Goal: Information Seeking & Learning: Learn about a topic

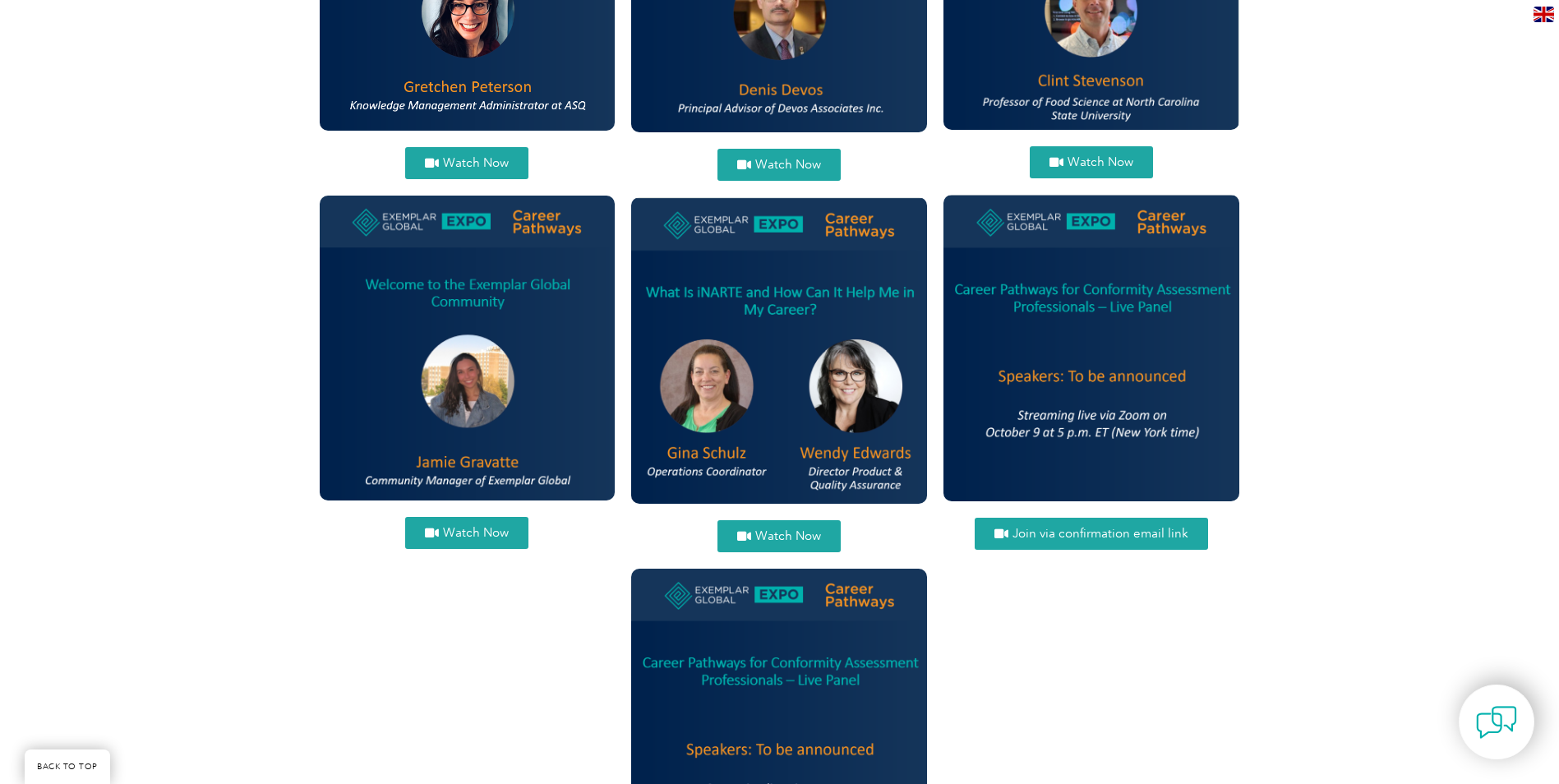
scroll to position [1925, 0]
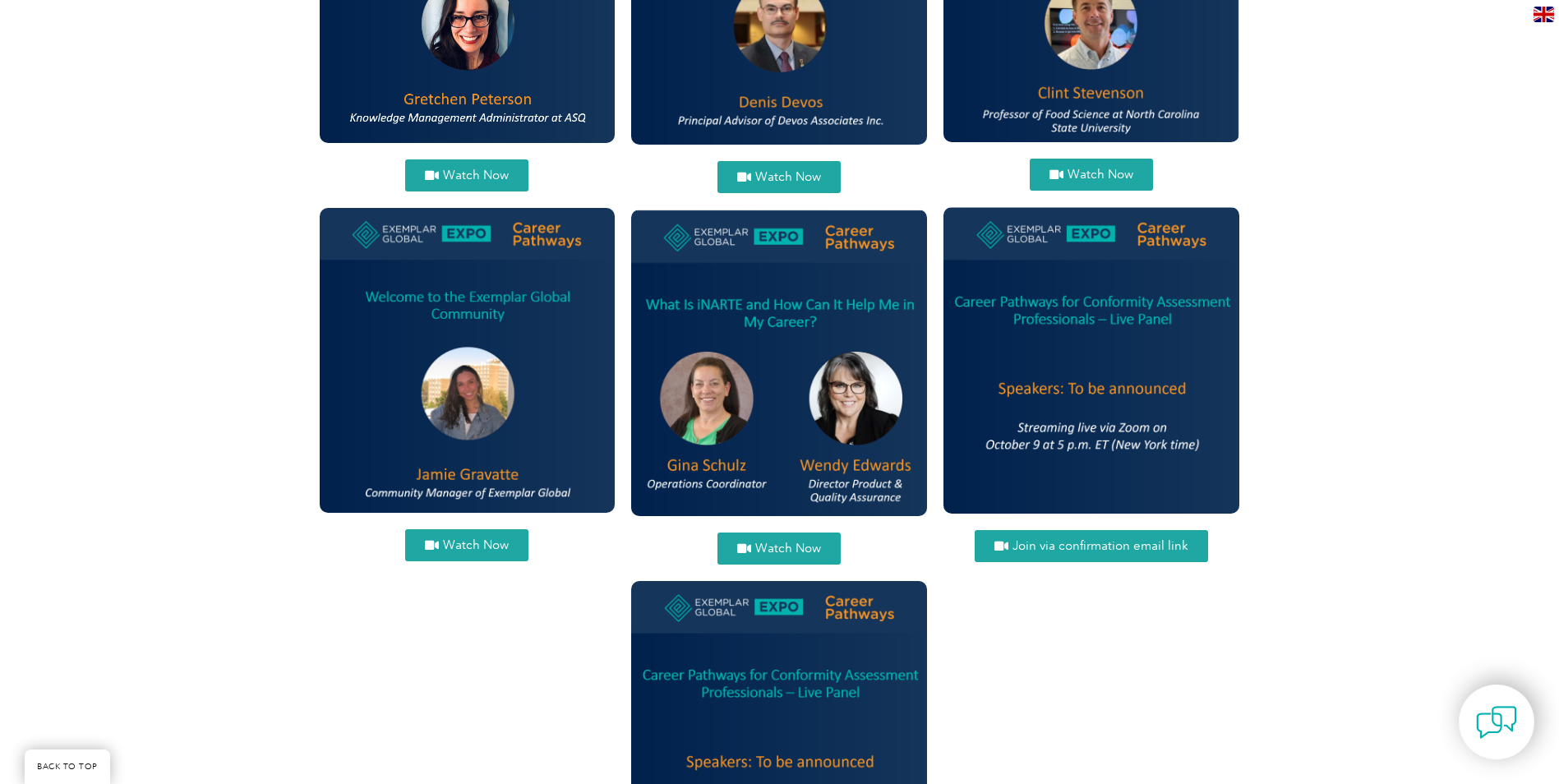
click at [1112, 168] on span "Watch Now" at bounding box center [1100, 174] width 66 height 12
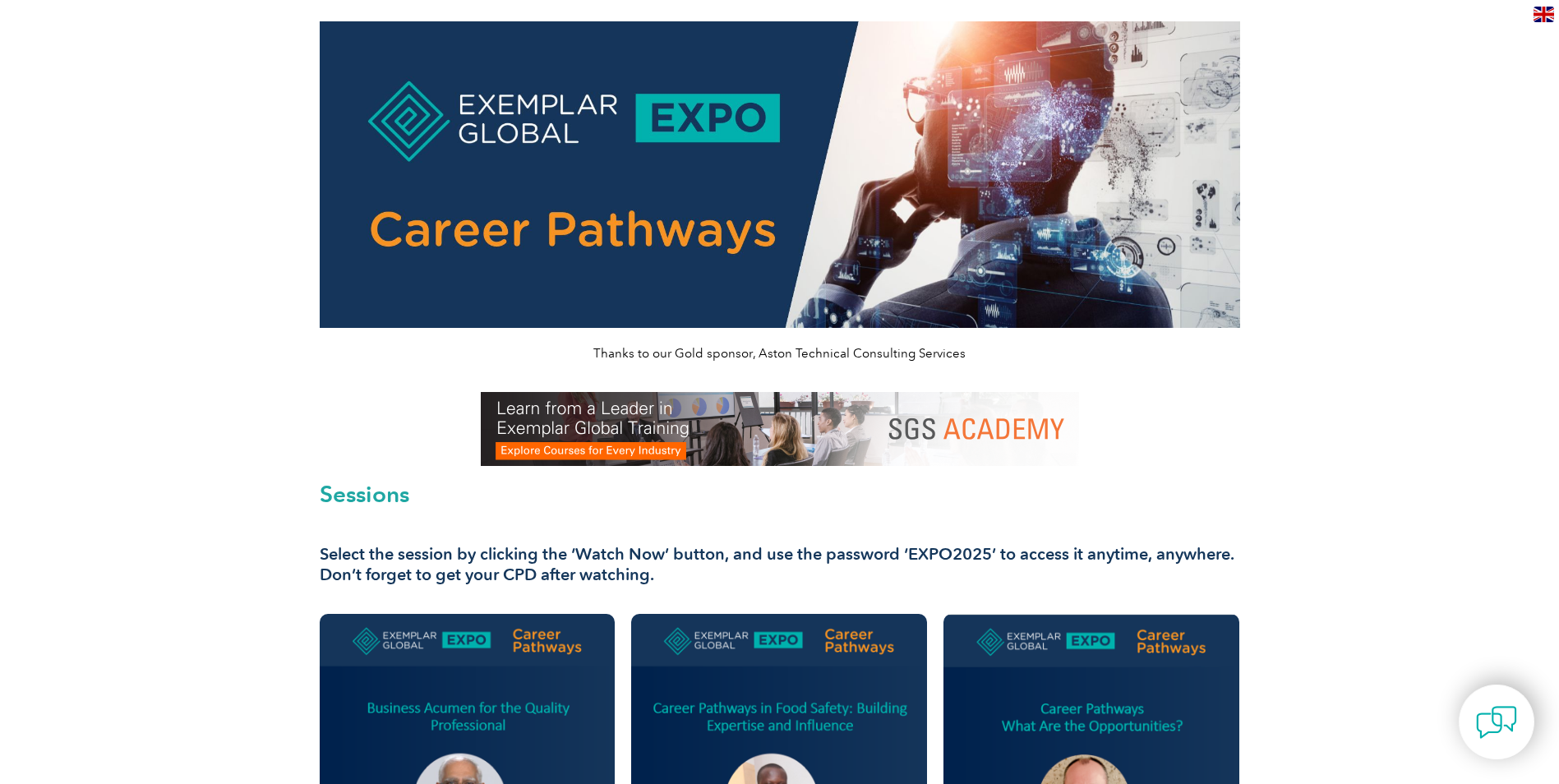
scroll to position [290, 0]
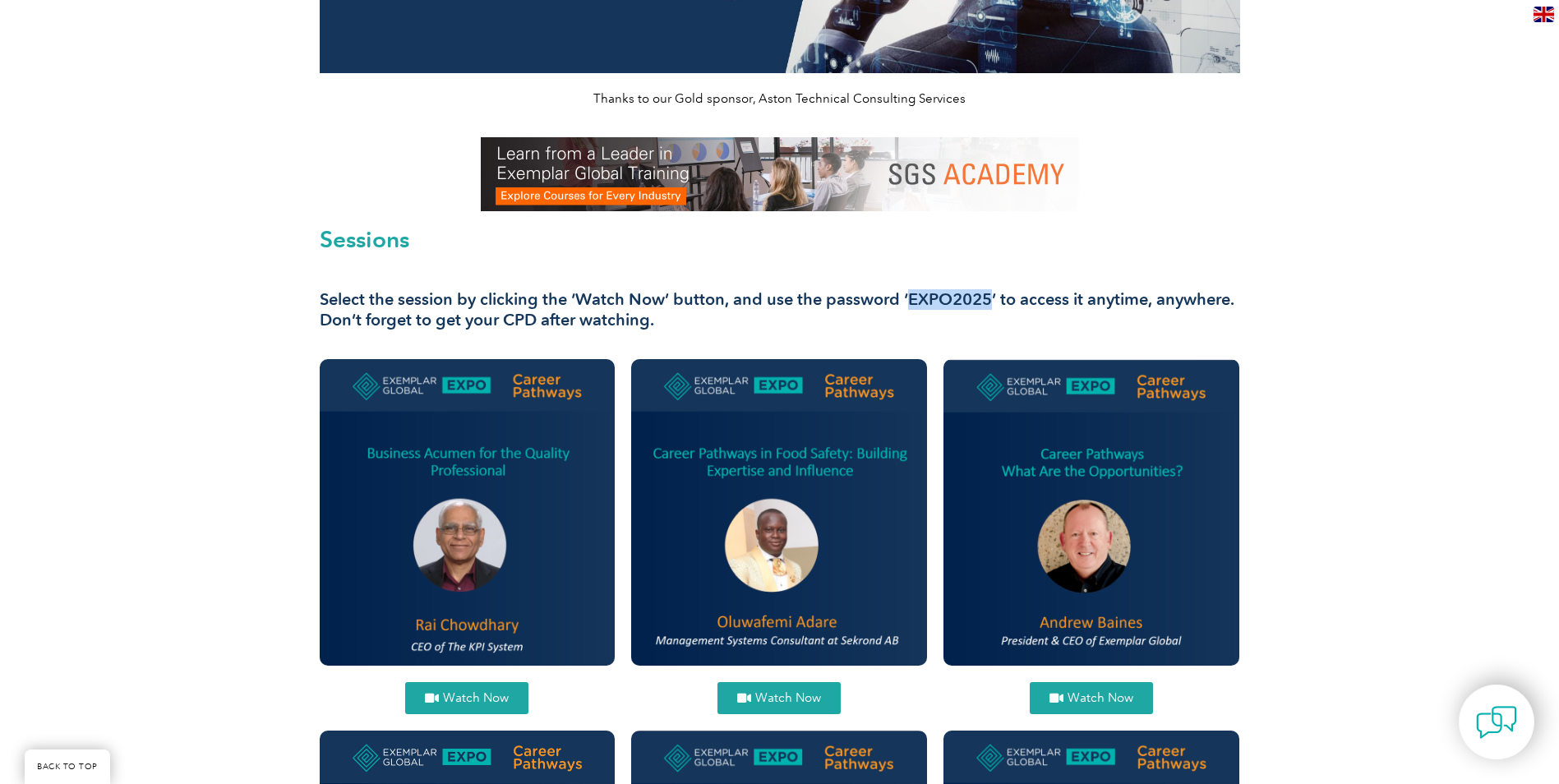
drag, startPoint x: 991, startPoint y: 302, endPoint x: 904, endPoint y: 305, distance: 87.1
click at [904, 305] on h3 "Select the session by clicking the ‘Watch Now’ button, and use the password ‘EX…" at bounding box center [779, 309] width 920 height 41
copy h3 "EXPO2025"
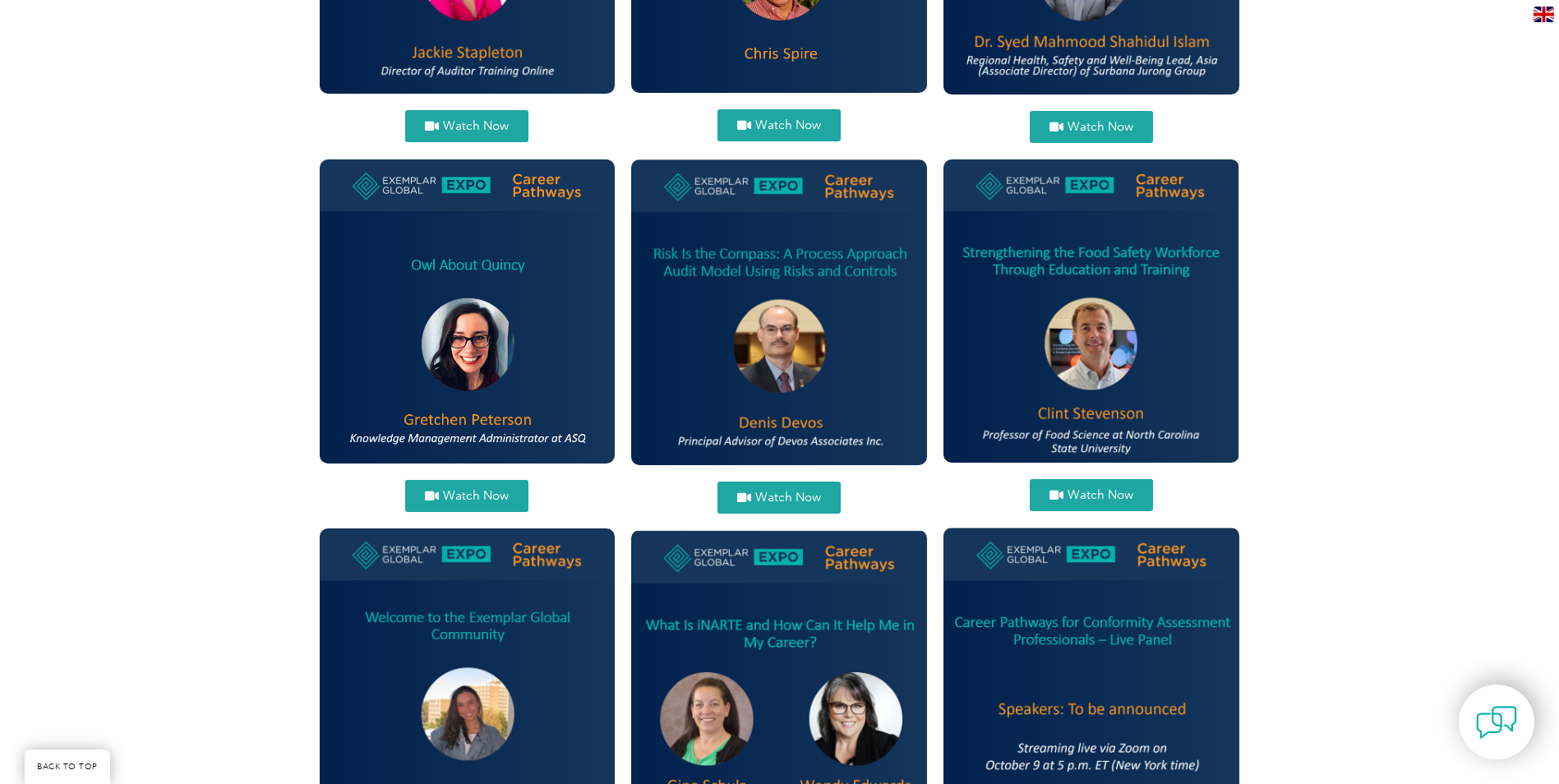
scroll to position [1574, 0]
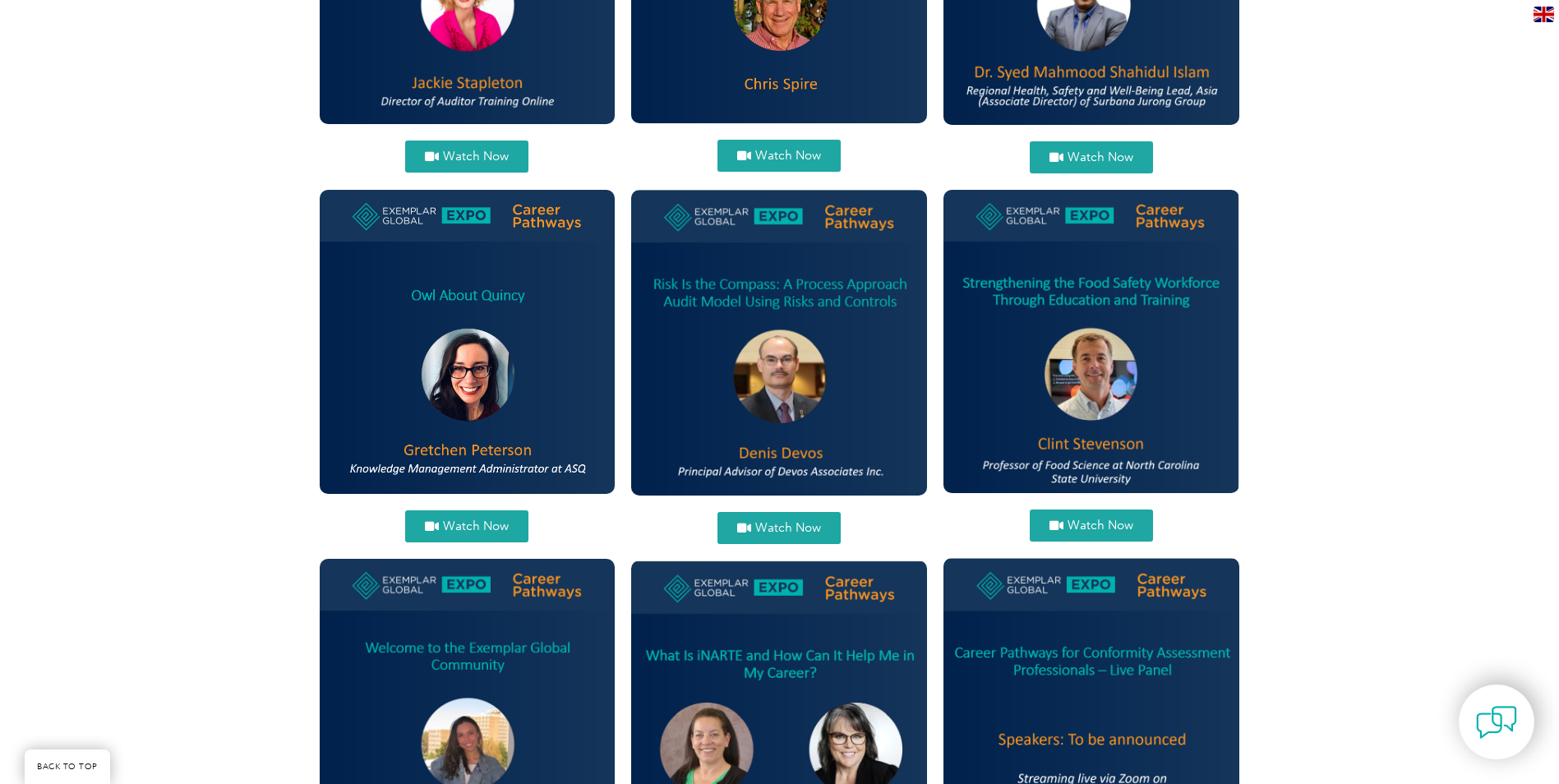
click at [758, 528] on span "Watch Now" at bounding box center [788, 528] width 66 height 12
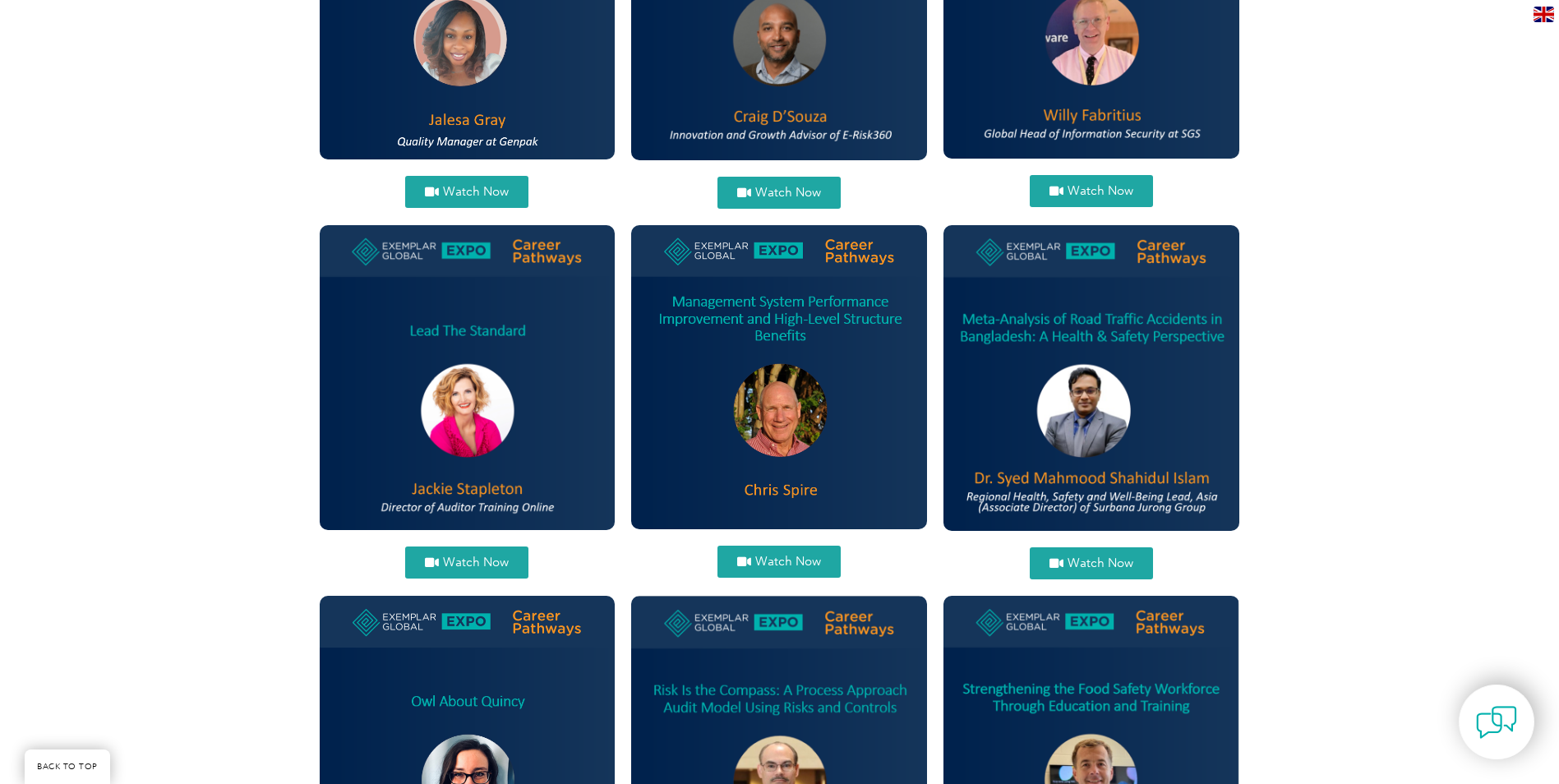
scroll to position [1144, 0]
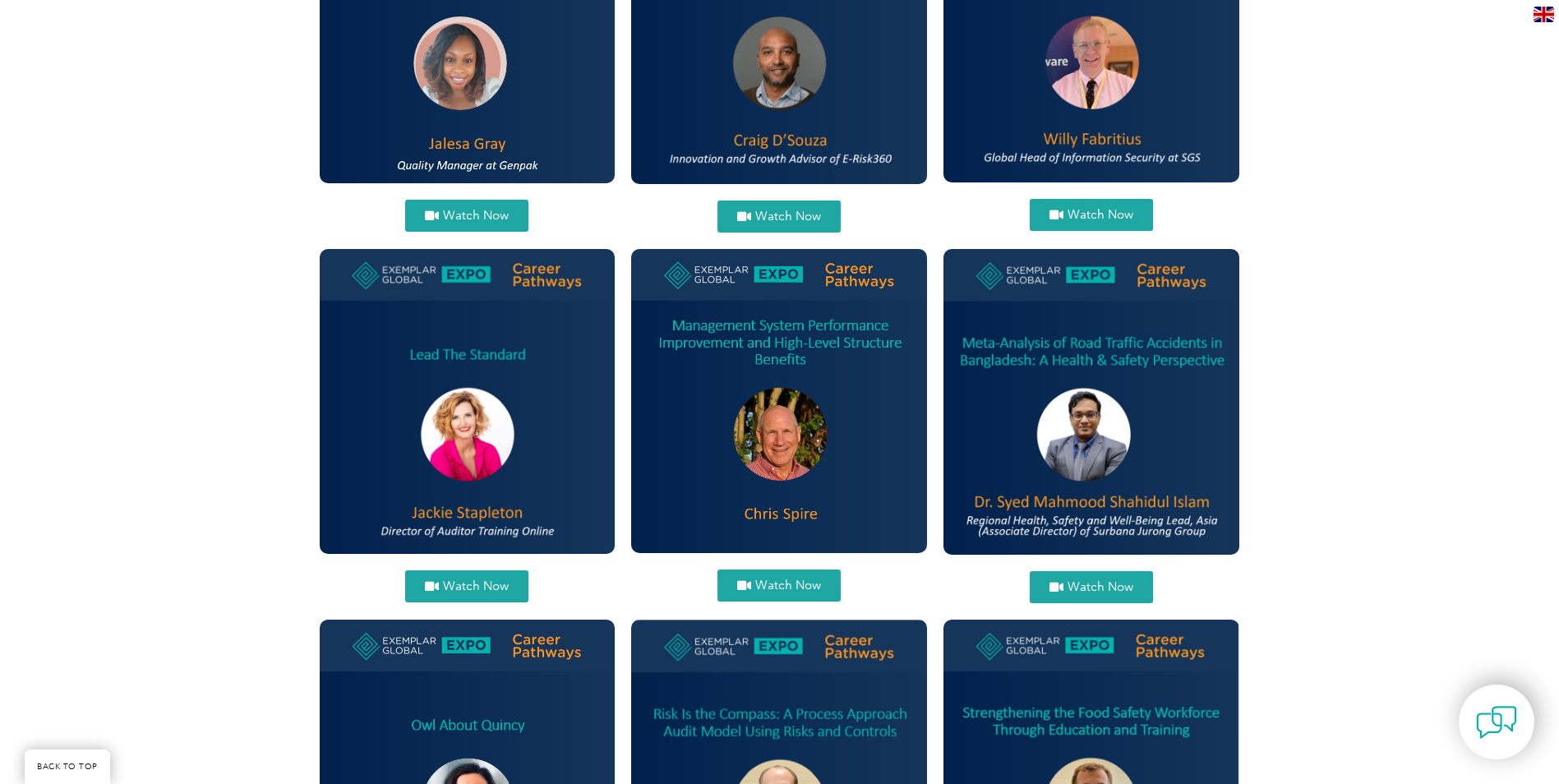
click at [789, 580] on span "Watch Now" at bounding box center [788, 585] width 66 height 12
click at [461, 581] on span "Watch Now" at bounding box center [475, 586] width 66 height 12
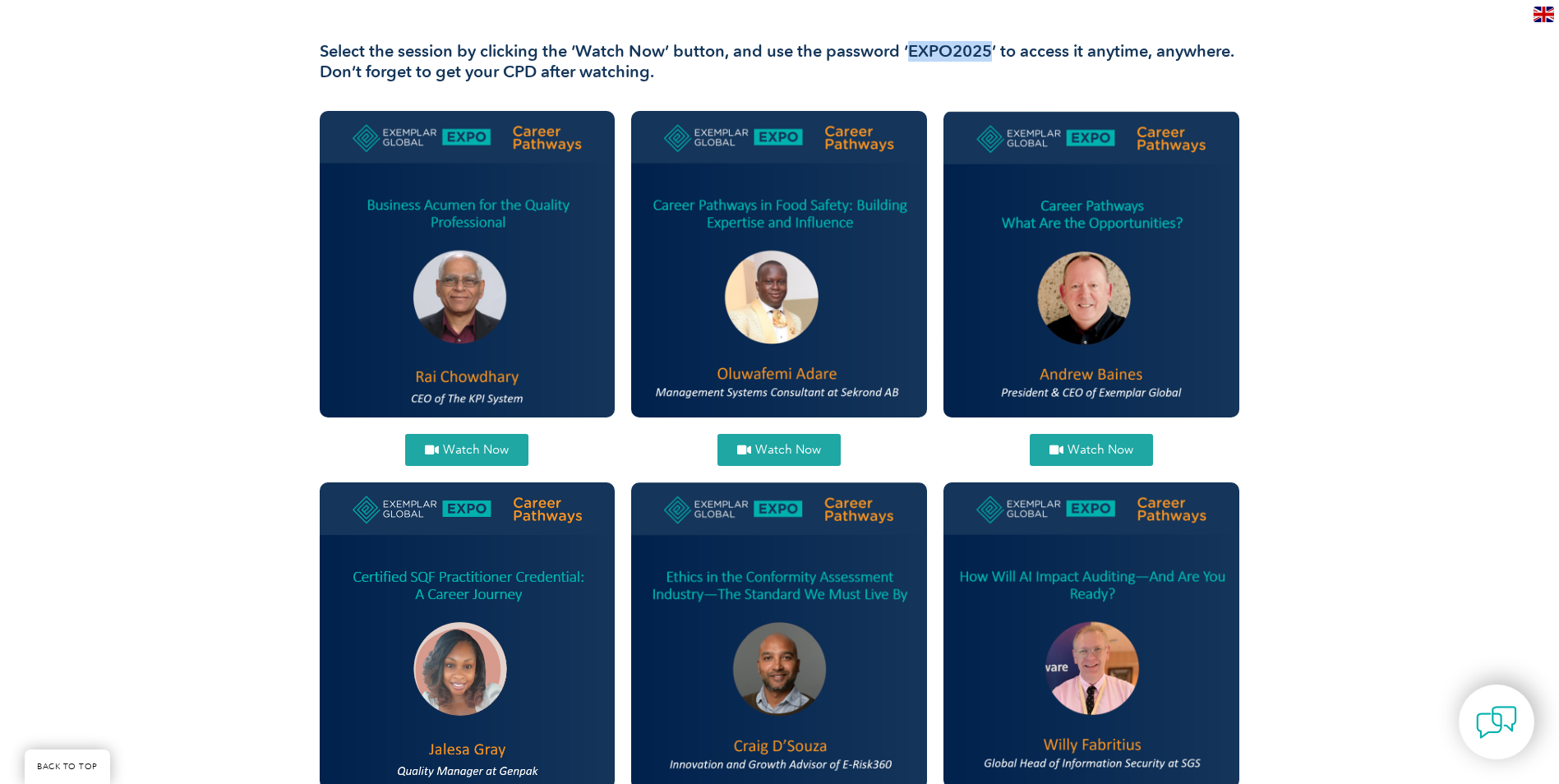
scroll to position [490, 0]
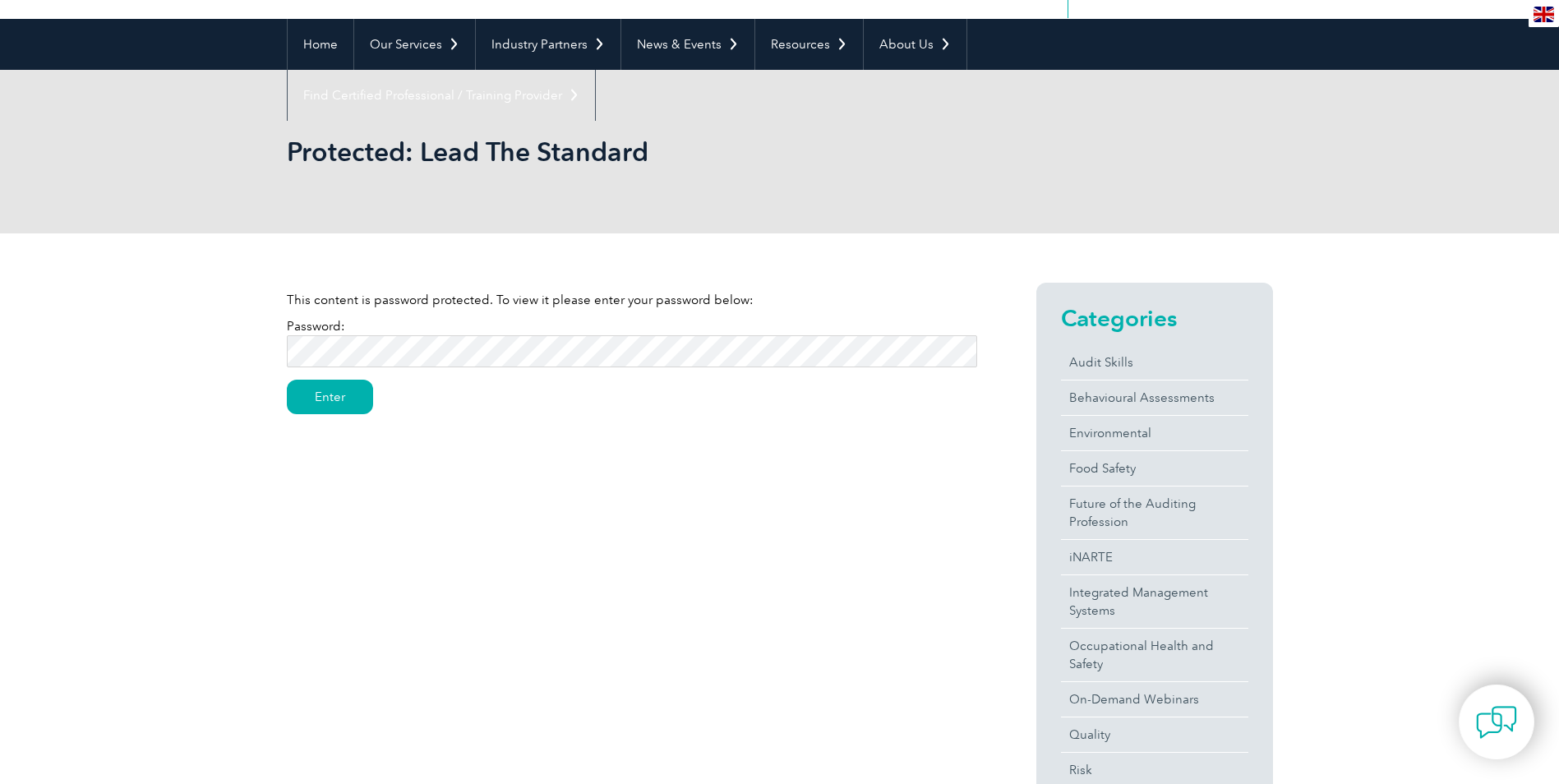
scroll to position [114, 0]
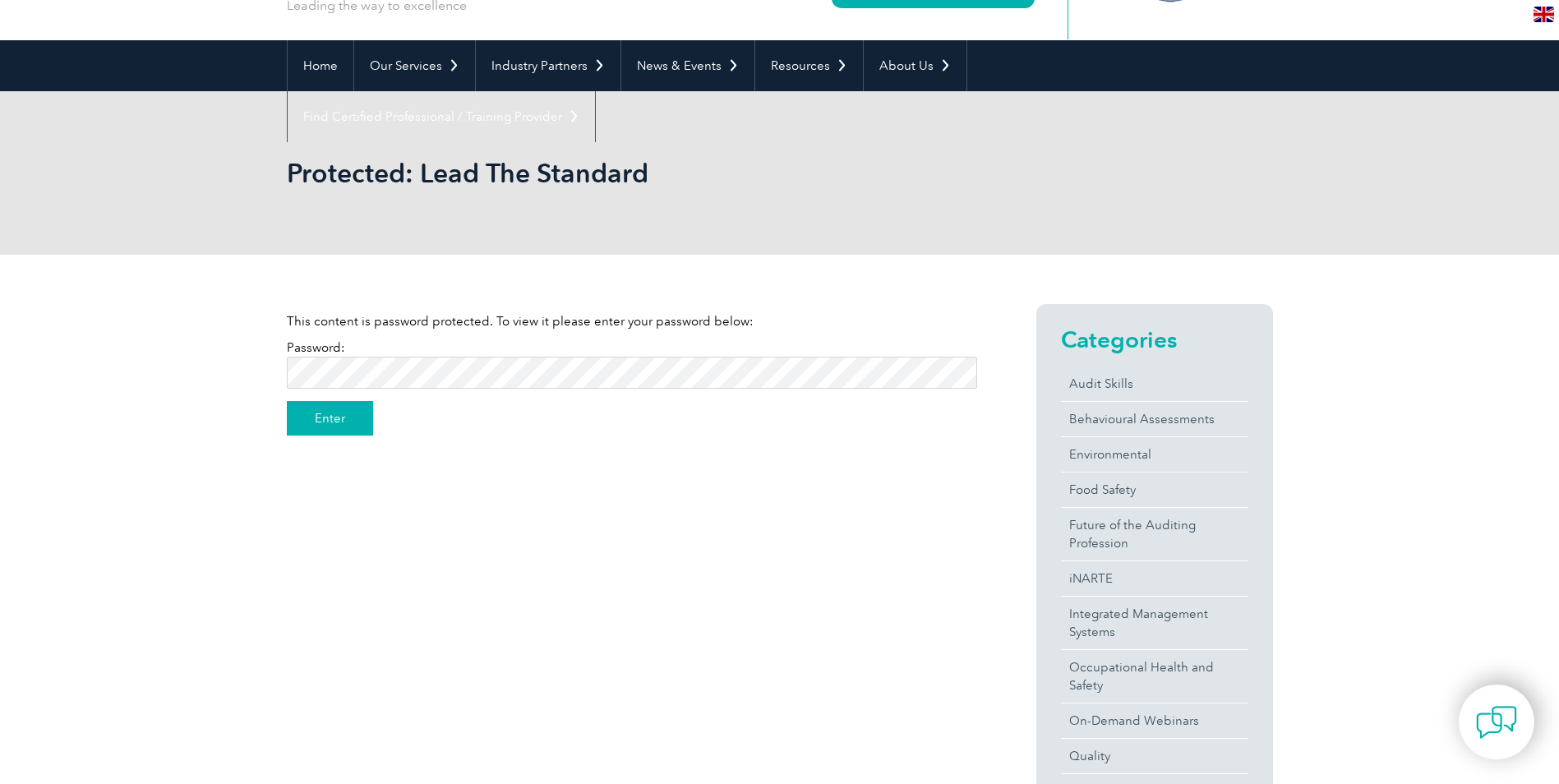
click at [320, 427] on input "Enter" at bounding box center [330, 417] width 87 height 34
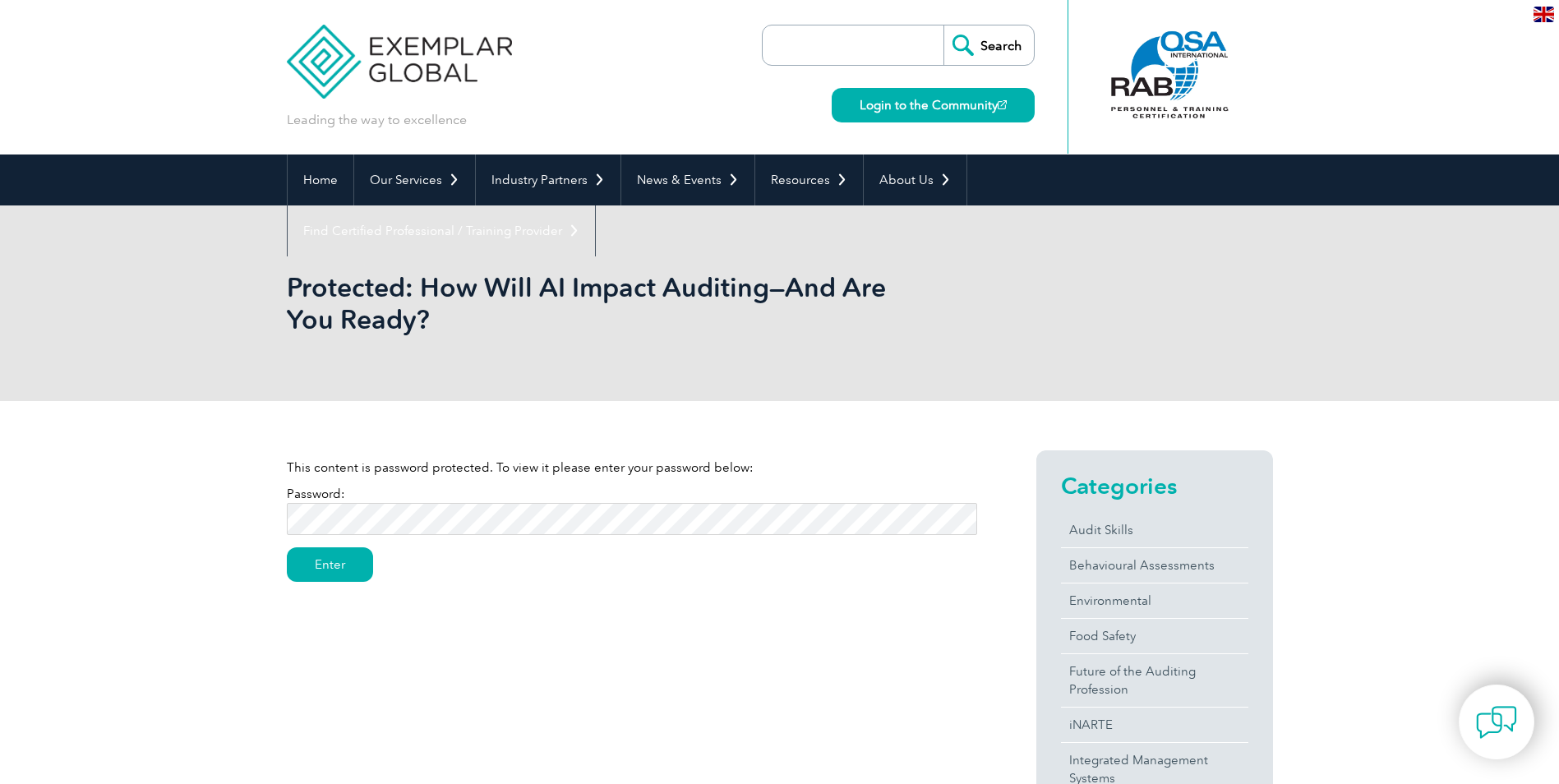
click at [287, 547] on input "Enter" at bounding box center [330, 564] width 87 height 34
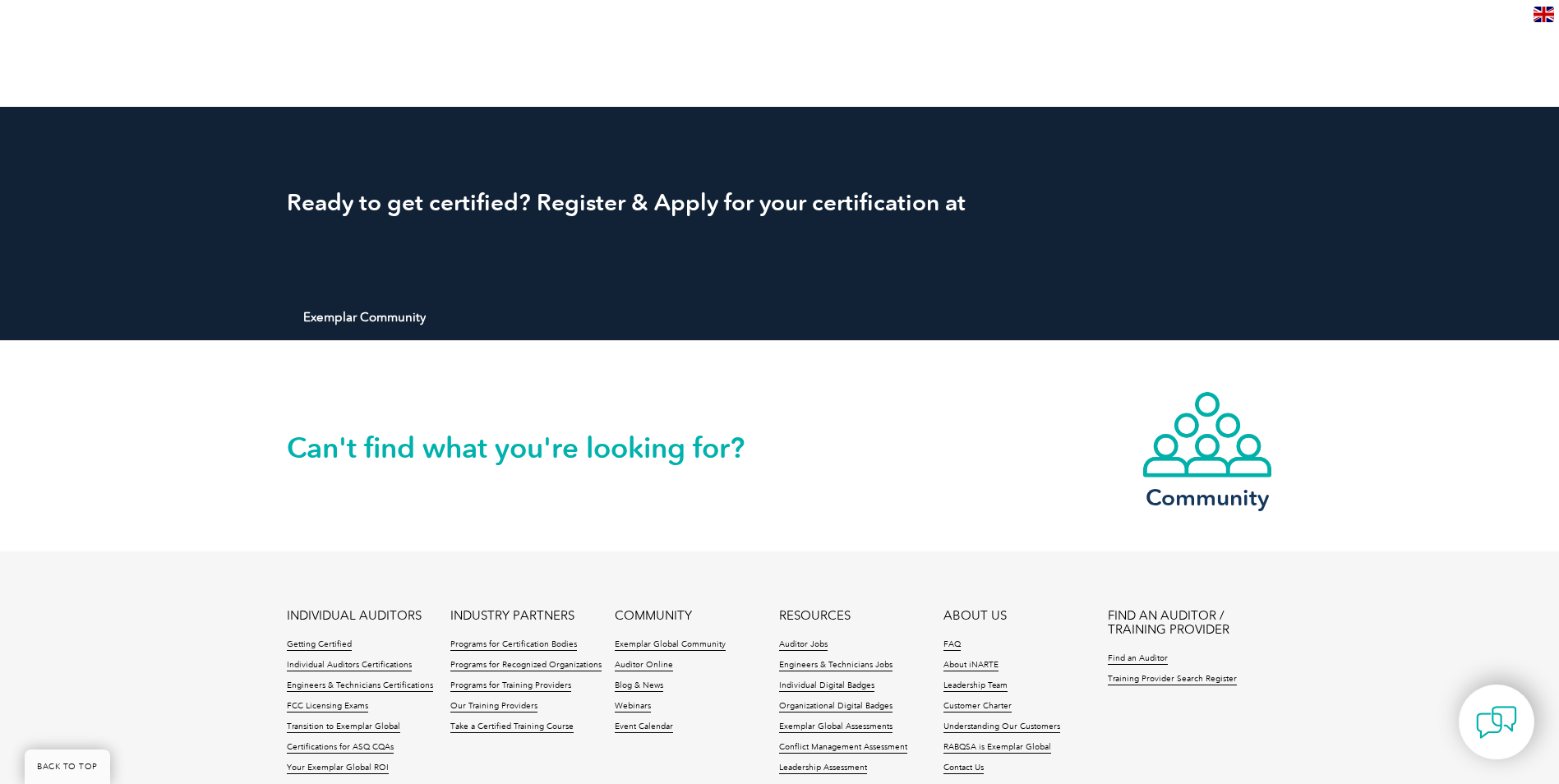
scroll to position [2370, 0]
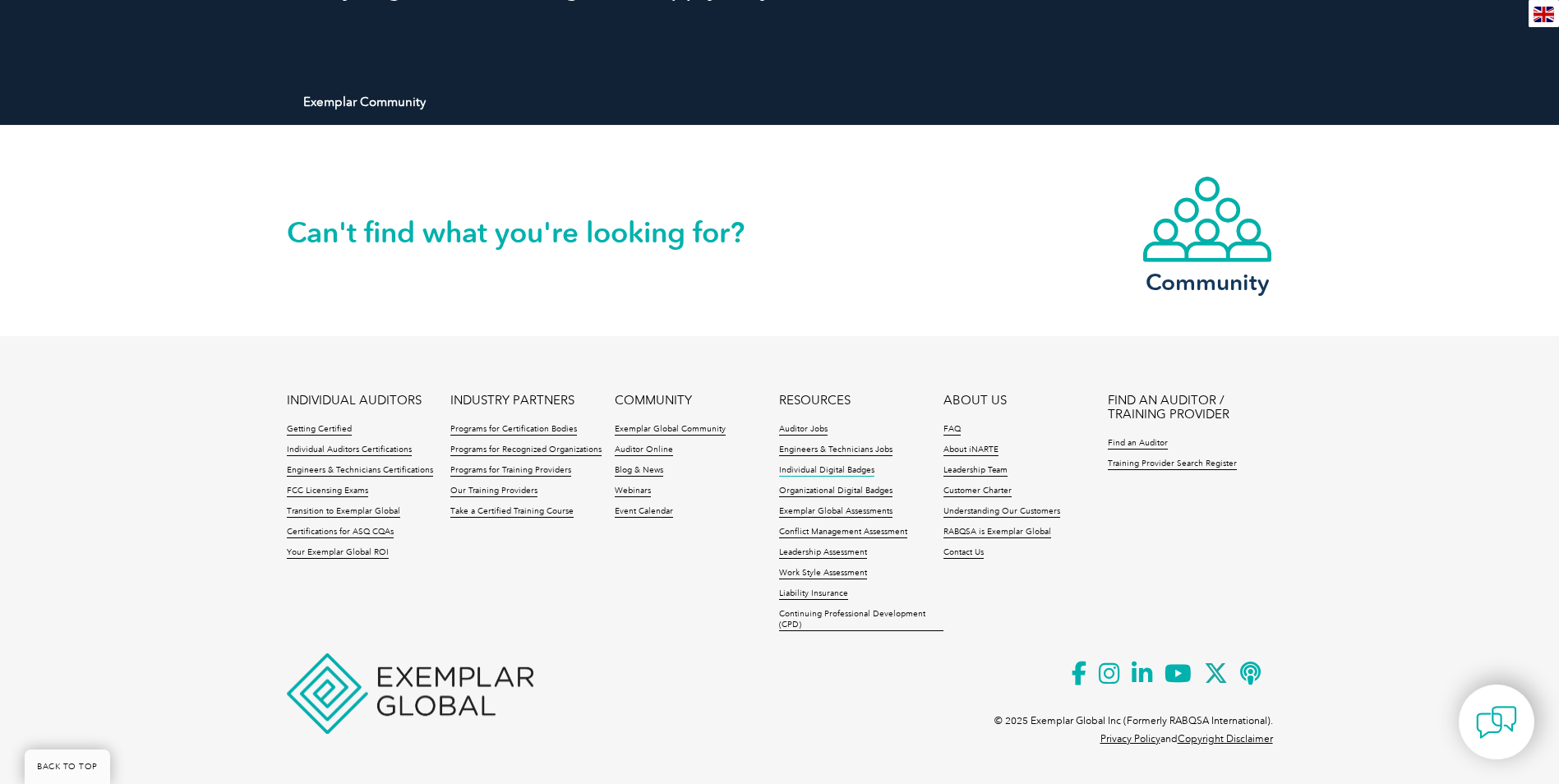
click at [811, 472] on link "Individual Digital Badges" at bounding box center [826, 470] width 95 height 11
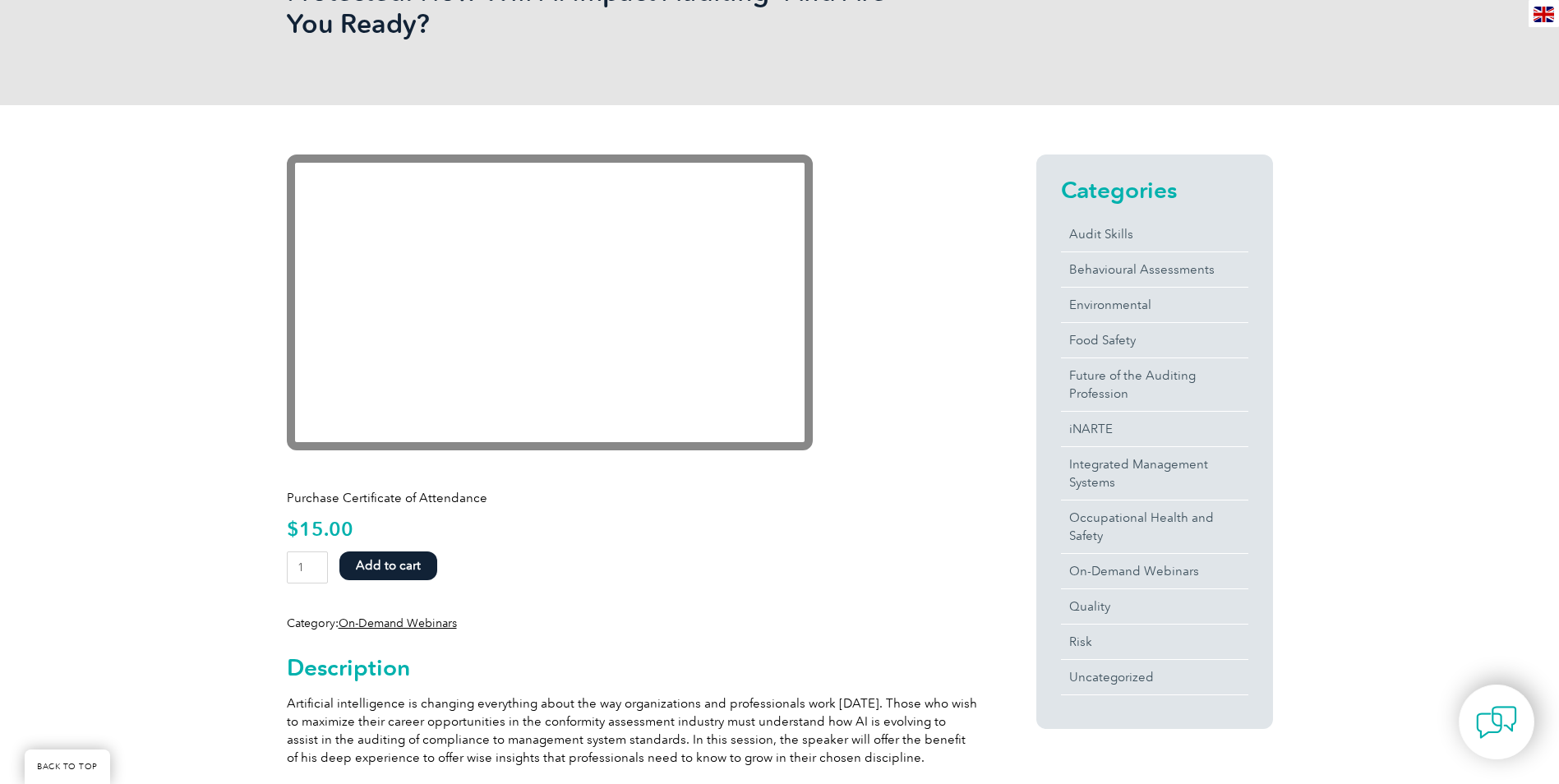
scroll to position [313, 0]
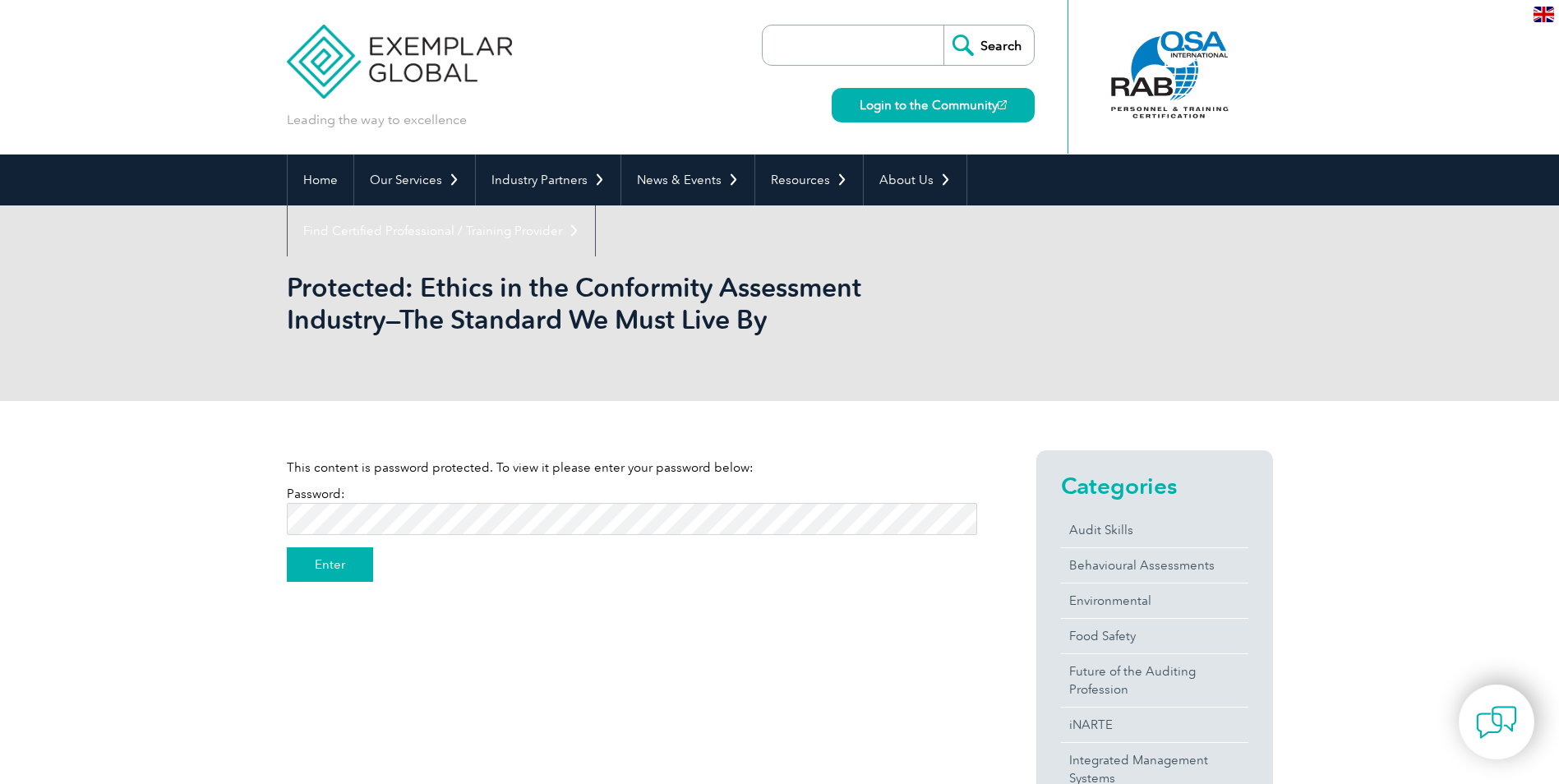
click at [317, 569] on input "Enter" at bounding box center [330, 564] width 87 height 34
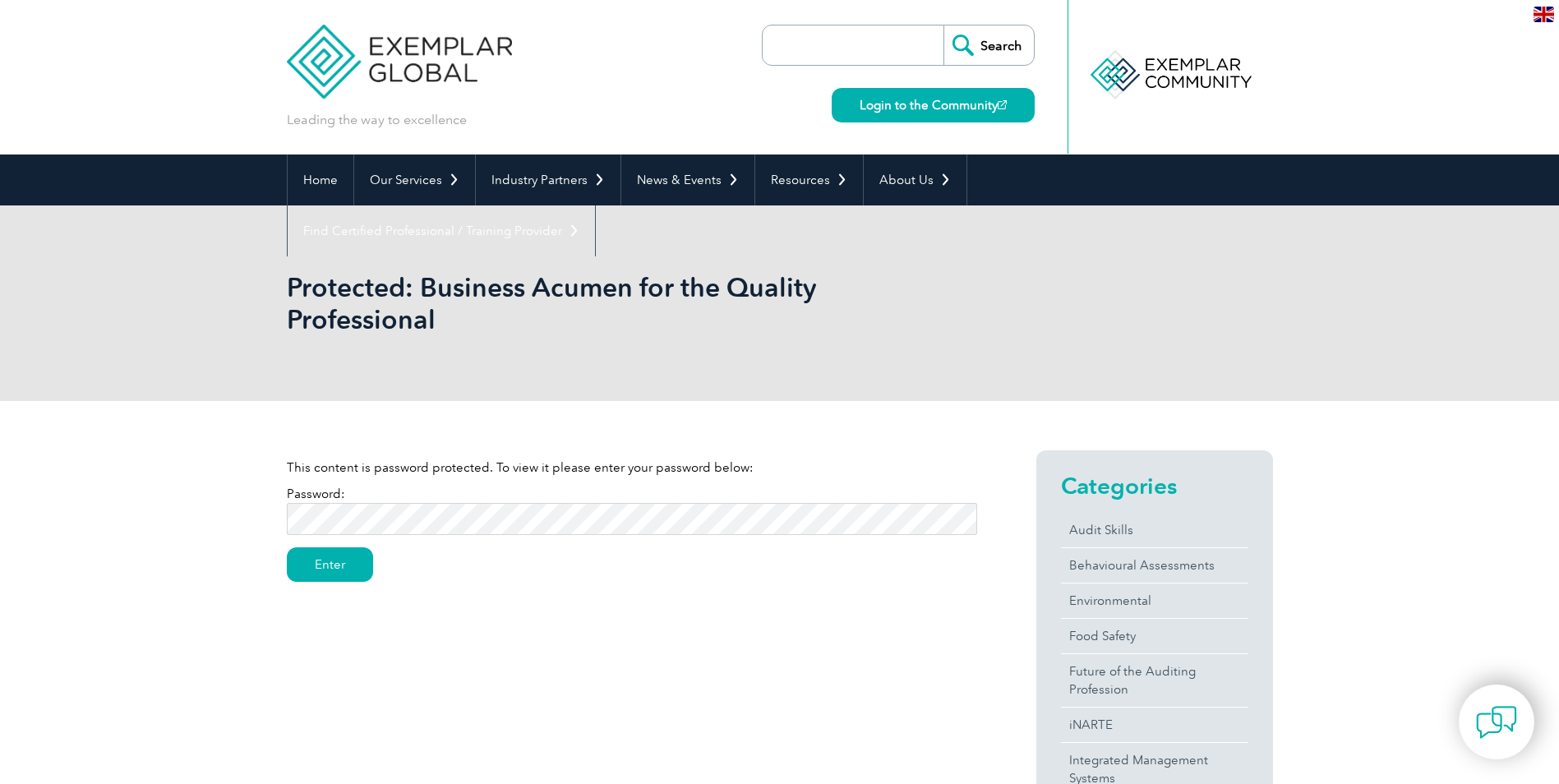
click at [287, 547] on input "Enter" at bounding box center [330, 564] width 87 height 34
